Goal: Transaction & Acquisition: Purchase product/service

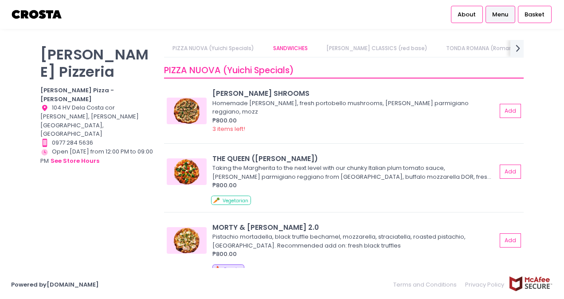
click at [358, 46] on link "[PERSON_NAME] CLASSICS (red base)" at bounding box center [376, 48] width 118 height 17
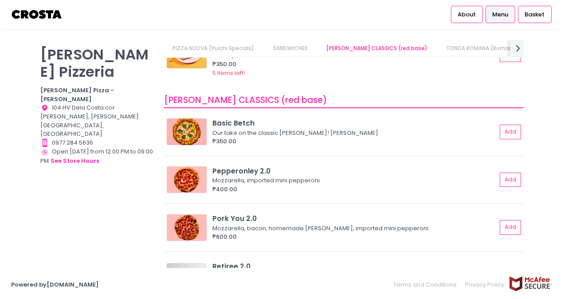
scroll to position [300, 0]
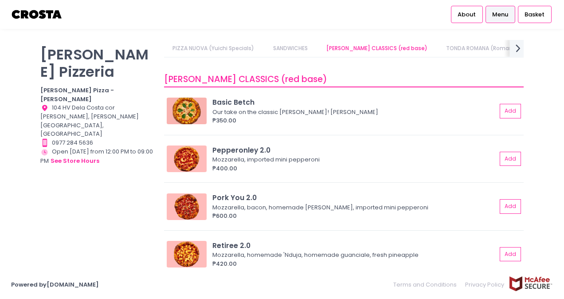
click at [516, 53] on icon "next Created with Sketch." at bounding box center [517, 48] width 13 height 13
click at [170, 51] on icon "prev Created with Sketch." at bounding box center [169, 48] width 13 height 13
click at [507, 199] on button "Add" at bounding box center [510, 206] width 20 height 15
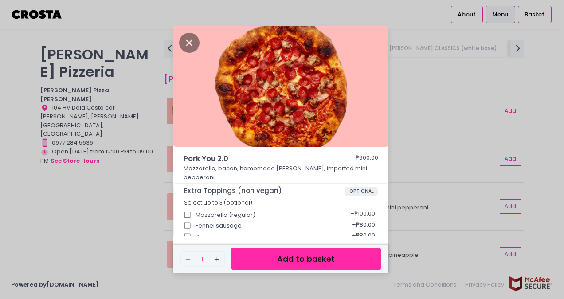
click at [297, 254] on button "Add to basket" at bounding box center [305, 259] width 151 height 22
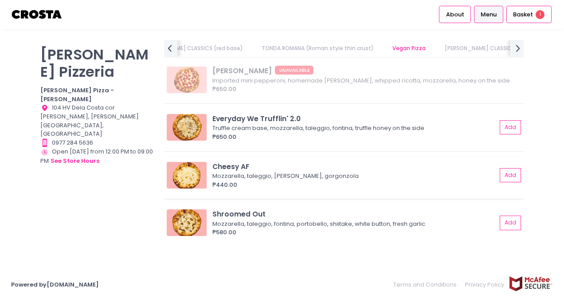
scroll to position [0, 268]
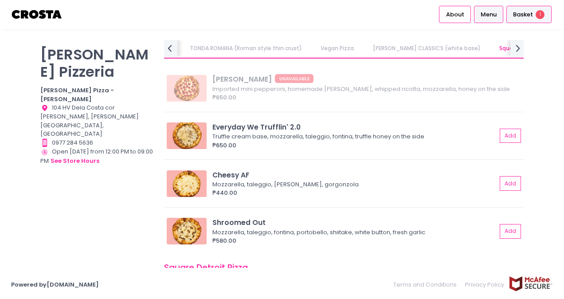
click at [527, 16] on span "Basket" at bounding box center [523, 14] width 20 height 9
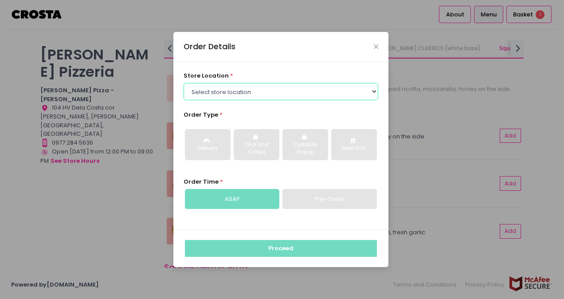
click at [255, 89] on select "Select store location [PERSON_NAME] Pizza - [PERSON_NAME] Pizza - [GEOGRAPHIC_D…" at bounding box center [280, 91] width 195 height 17
select select "5fabb2e53664a8677beaeb89"
click at [183, 83] on select "Select store location [PERSON_NAME] Pizza - [PERSON_NAME] Pizza - [GEOGRAPHIC_D…" at bounding box center [280, 91] width 195 height 17
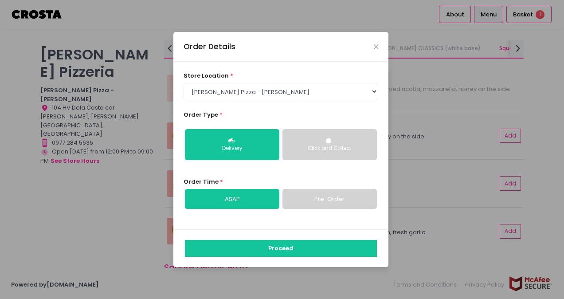
click at [339, 146] on div "Click and Collect" at bounding box center [329, 148] width 82 height 8
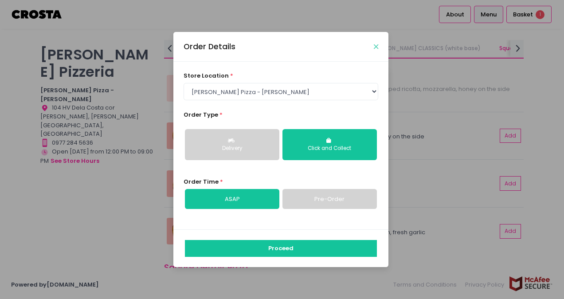
click at [374, 47] on icon "Close" at bounding box center [376, 46] width 4 height 7
